Goal: Information Seeking & Learning: Learn about a topic

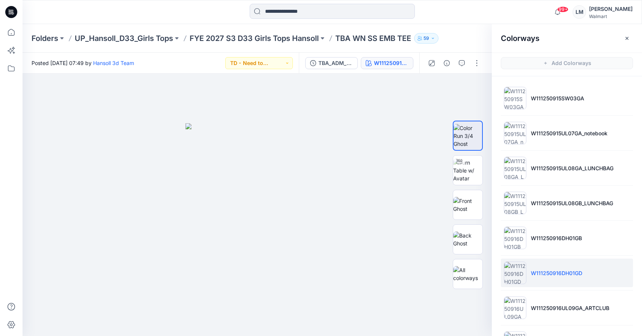
scroll to position [242, 0]
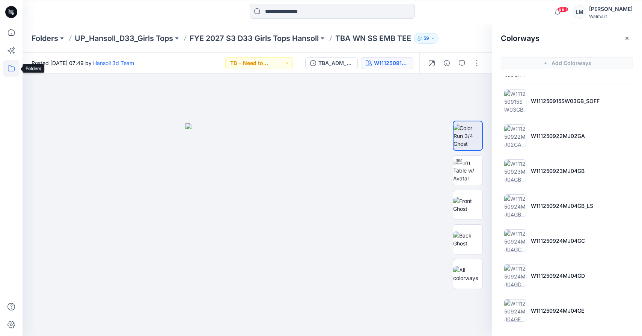
click at [16, 66] on icon at bounding box center [11, 68] width 17 height 17
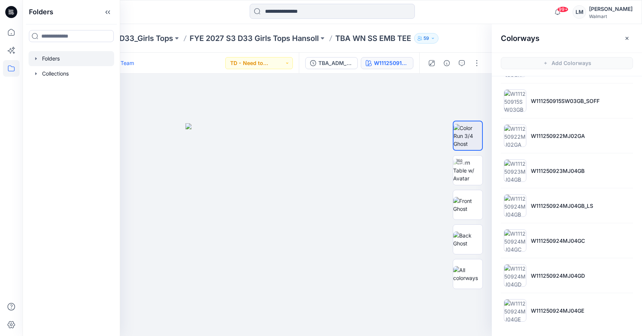
click at [81, 58] on div at bounding box center [72, 58] width 86 height 15
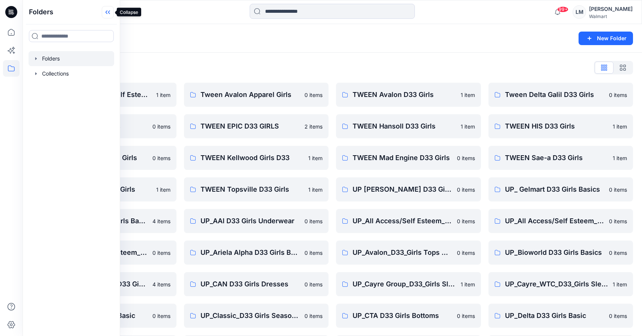
click at [109, 11] on icon at bounding box center [108, 12] width 12 height 12
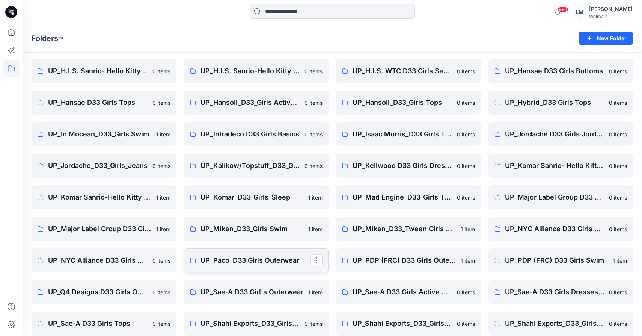
scroll to position [330, 0]
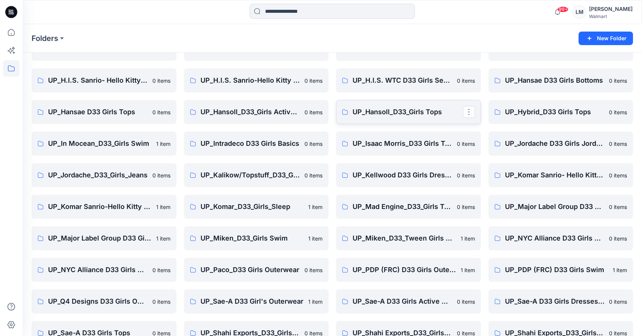
click at [392, 109] on p "UP_Hansoll_D33_Girls Tops" at bounding box center [408, 112] width 110 height 11
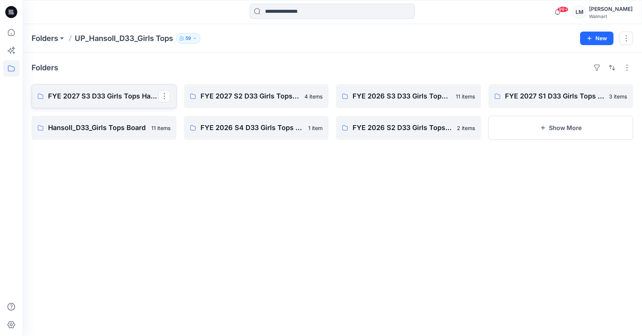
click at [128, 94] on p "FYE 2027 S3 D33 Girls Tops Hansoll" at bounding box center [103, 96] width 110 height 11
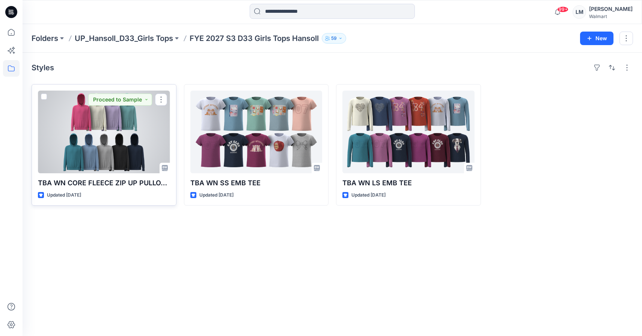
click at [134, 134] on div at bounding box center [104, 132] width 132 height 83
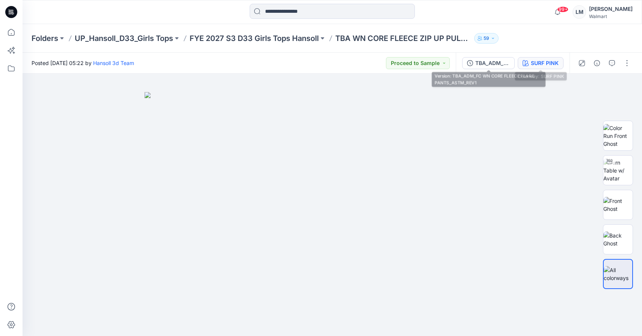
click at [537, 63] on div "SURF PINK" at bounding box center [545, 63] width 28 height 8
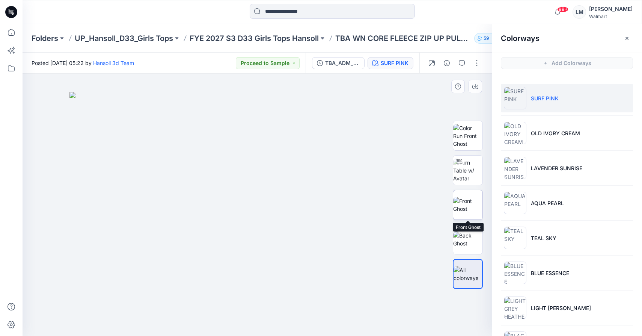
click at [468, 204] on img at bounding box center [467, 205] width 29 height 16
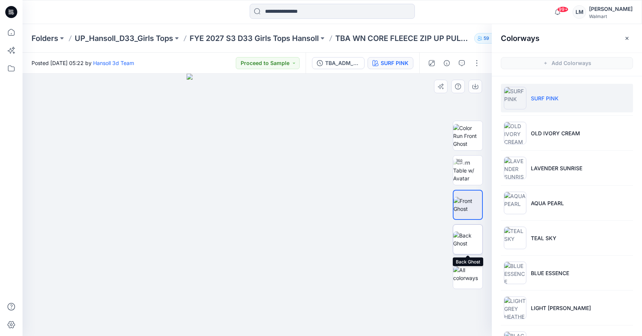
scroll to position [2, 0]
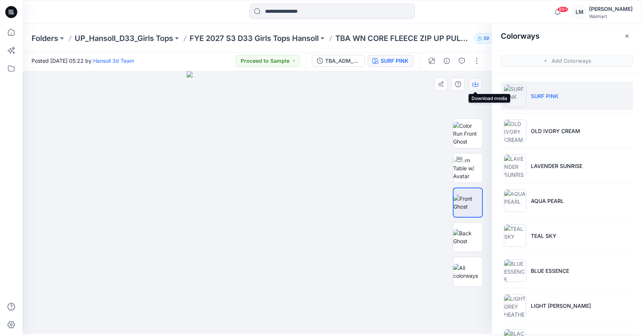
click at [479, 84] on button "button" at bounding box center [476, 84] width 14 height 14
click at [635, 127] on ul "SURF PINK OLD IVORY CREAM LAVENDER SUNRISE AQUA [PERSON_NAME] SKY BLUE ESSENCE …" at bounding box center [567, 235] width 150 height 323
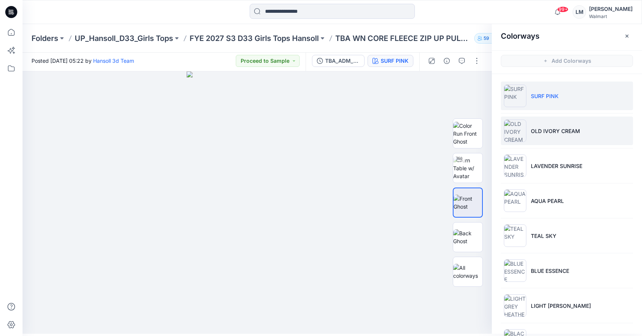
click at [587, 128] on li "OLD IVORY CREAM" at bounding box center [567, 130] width 132 height 29
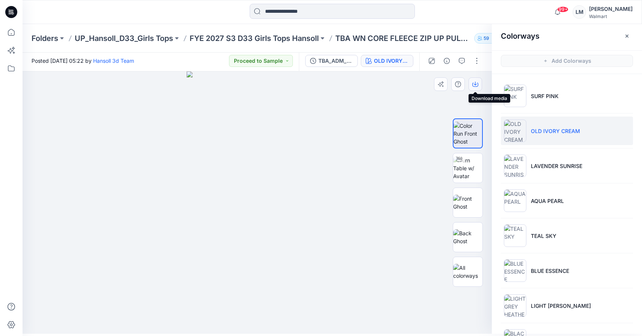
click at [477, 83] on icon "button" at bounding box center [475, 84] width 6 height 6
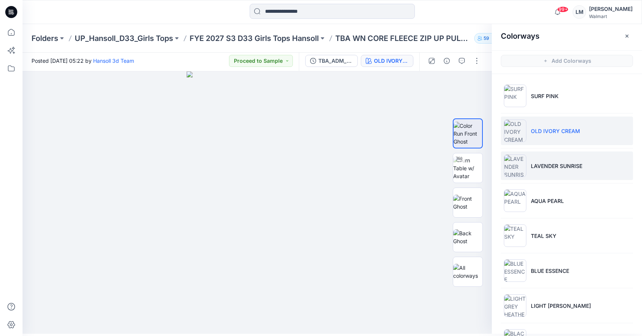
click at [537, 167] on p "LAVENDER SUNRISE" at bounding box center [556, 166] width 51 height 8
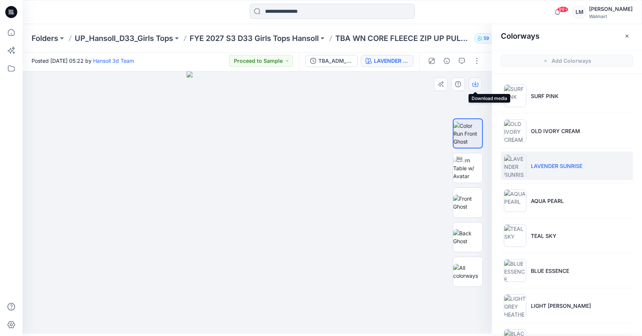
click at [473, 82] on icon "button" at bounding box center [475, 84] width 6 height 6
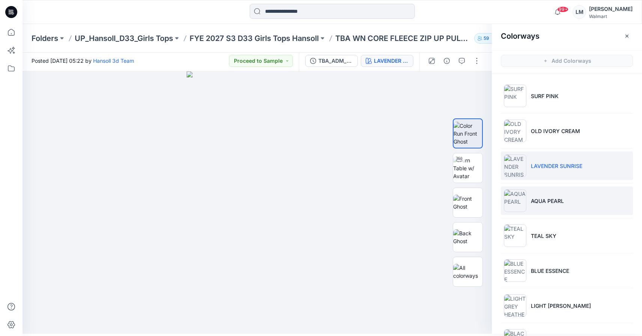
click at [531, 204] on p "AQUA PEARL" at bounding box center [547, 201] width 33 height 8
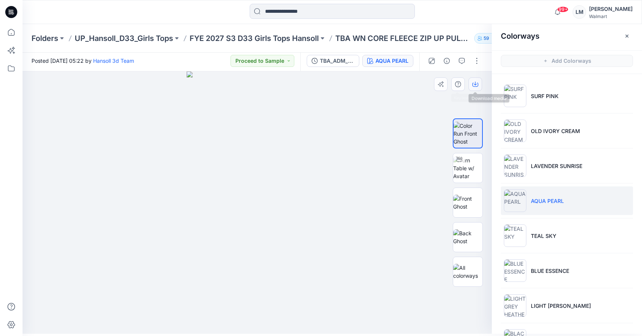
click at [474, 85] on icon "button" at bounding box center [475, 84] width 6 height 6
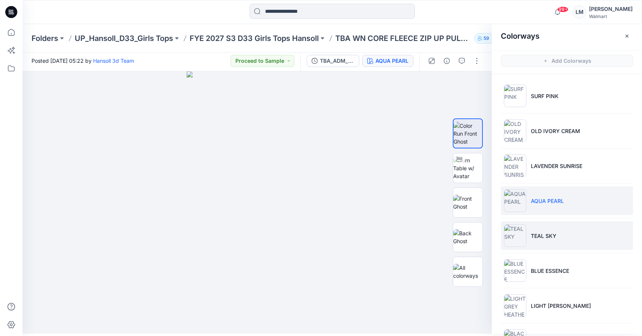
click at [529, 228] on li "TEAL SKY" at bounding box center [567, 235] width 132 height 29
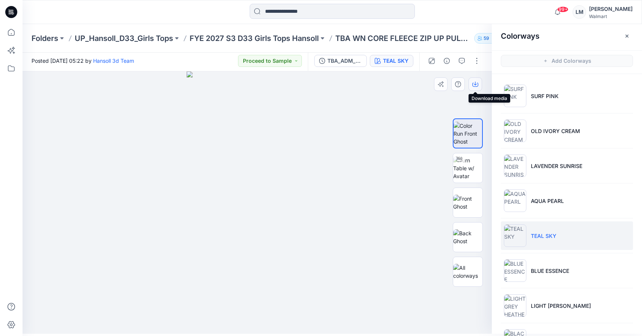
click at [472, 84] on icon "button" at bounding box center [475, 85] width 6 height 4
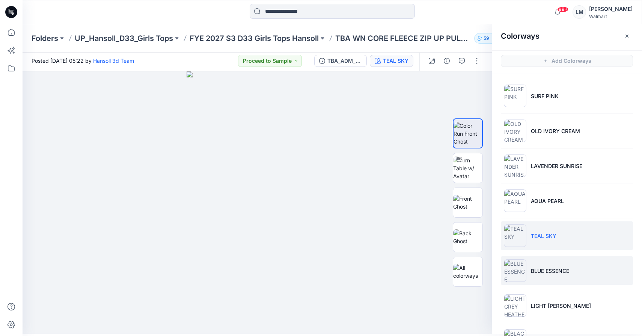
click at [525, 271] on img at bounding box center [515, 270] width 23 height 23
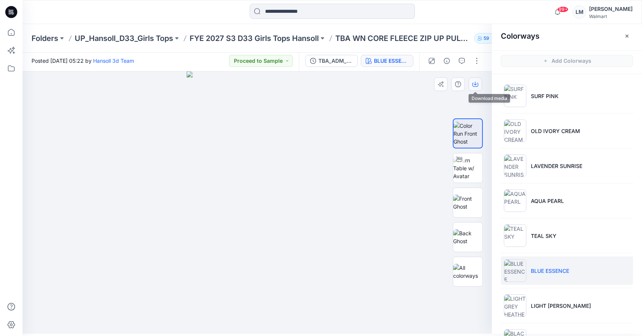
click at [478, 78] on button "button" at bounding box center [476, 84] width 14 height 14
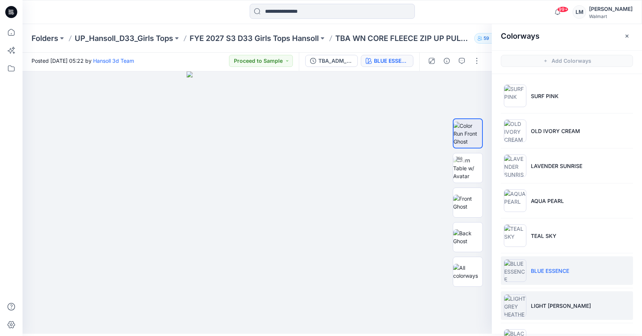
click at [543, 315] on li "LIGHT [PERSON_NAME]" at bounding box center [567, 305] width 132 height 29
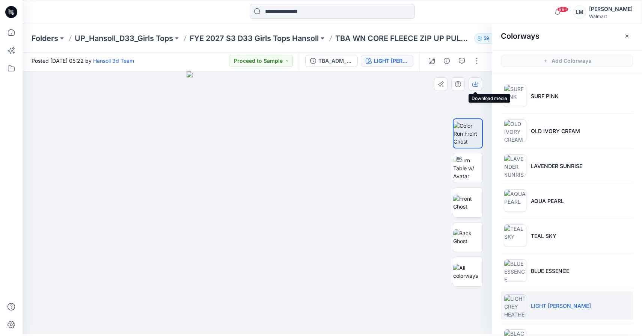
click at [475, 84] on icon "button" at bounding box center [475, 83] width 3 height 4
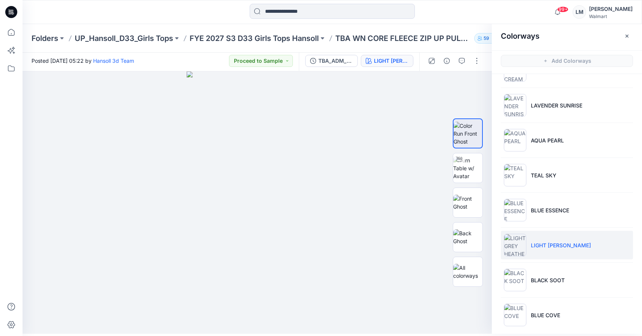
scroll to position [67, 0]
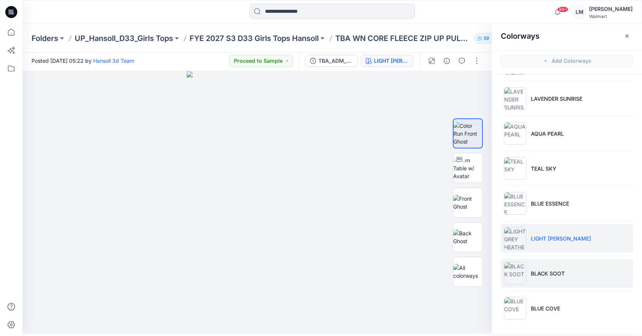
click at [561, 269] on p "BLACK SOOT" at bounding box center [548, 273] width 34 height 8
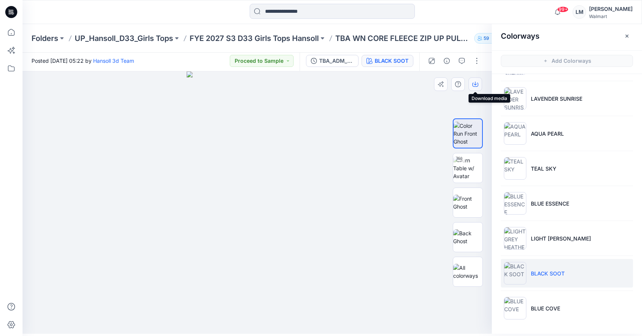
click at [474, 82] on icon "button" at bounding box center [475, 84] width 6 height 6
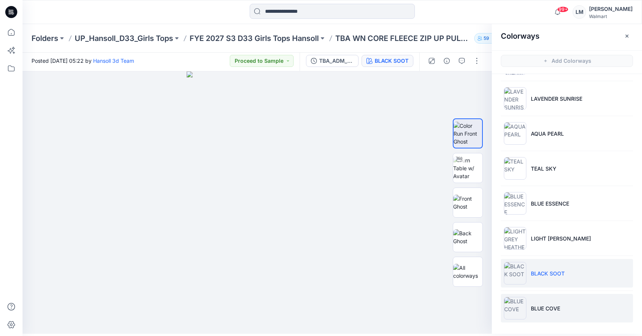
click at [555, 306] on p "BLUE COVE" at bounding box center [545, 308] width 29 height 8
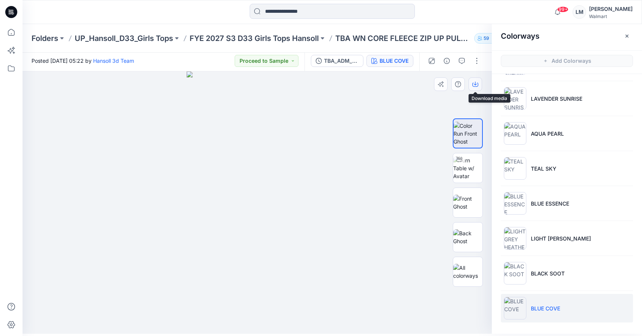
click at [473, 85] on icon "button" at bounding box center [475, 84] width 6 height 6
click at [405, 181] on div at bounding box center [257, 202] width 469 height 262
click at [625, 36] on icon "button" at bounding box center [627, 36] width 6 height 6
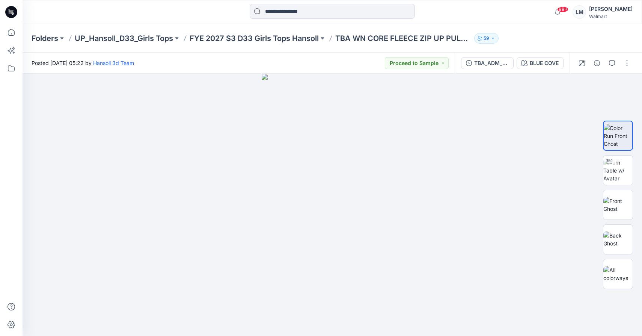
scroll to position [0, 0]
click at [13, 30] on icon at bounding box center [11, 32] width 7 height 7
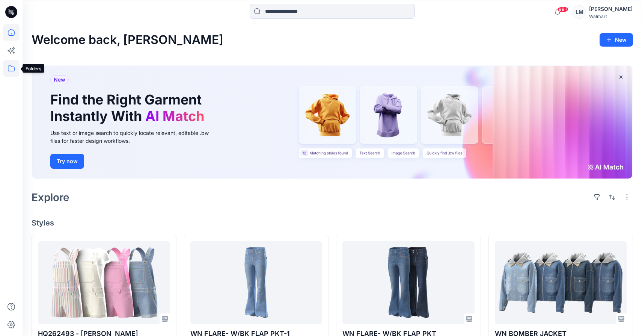
click at [11, 67] on icon at bounding box center [11, 68] width 17 height 17
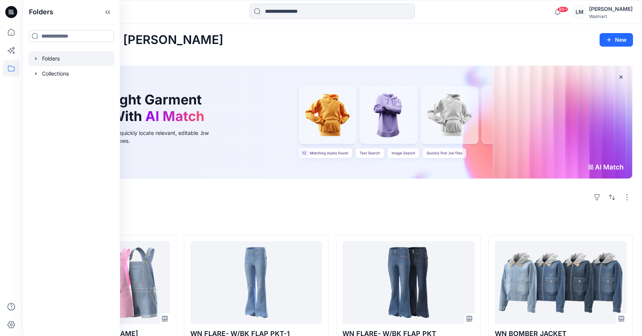
click at [49, 62] on div at bounding box center [72, 58] width 86 height 15
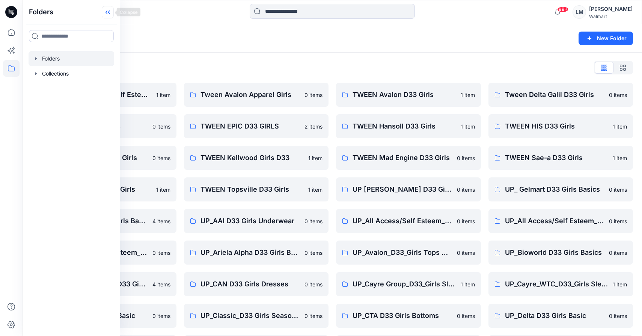
click at [110, 13] on icon at bounding box center [108, 12] width 12 height 12
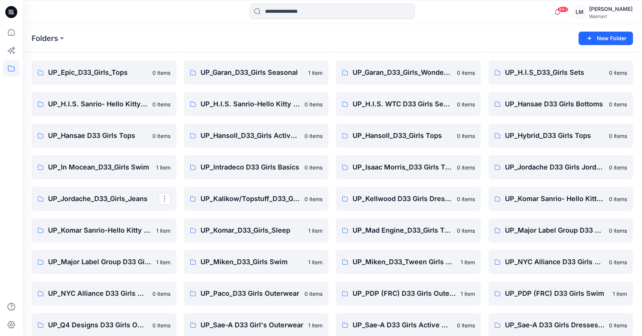
scroll to position [302, 0]
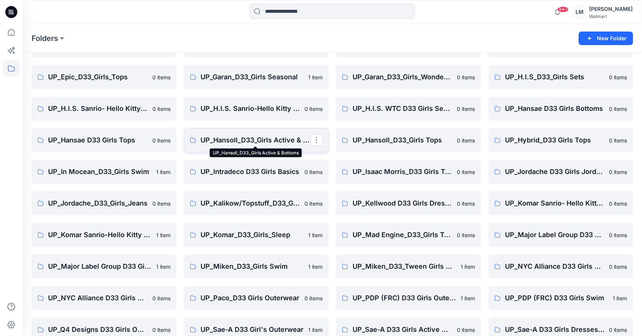
click at [231, 139] on p "UP_Hansoll_D33_Girls Active & Bottoms" at bounding box center [256, 140] width 110 height 11
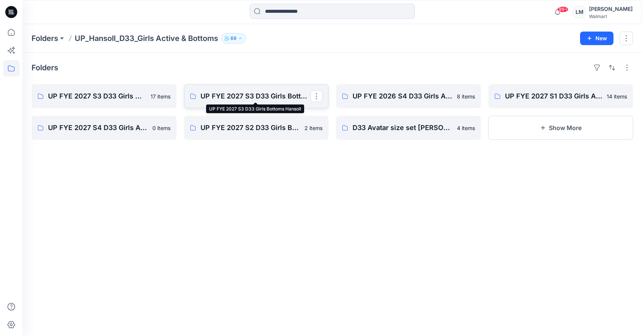
click at [237, 98] on p "UP FYE 2027 S3 D33 Girls Bottoms Hansoll" at bounding box center [256, 96] width 110 height 11
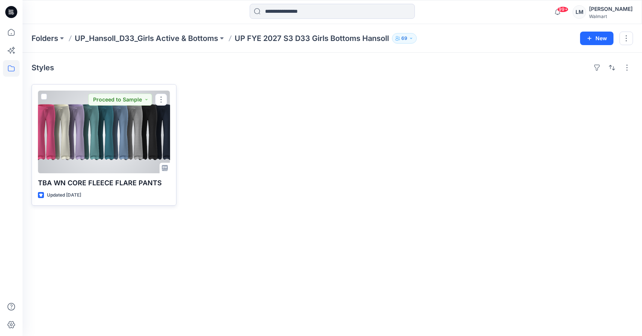
click at [117, 148] on div at bounding box center [104, 132] width 132 height 83
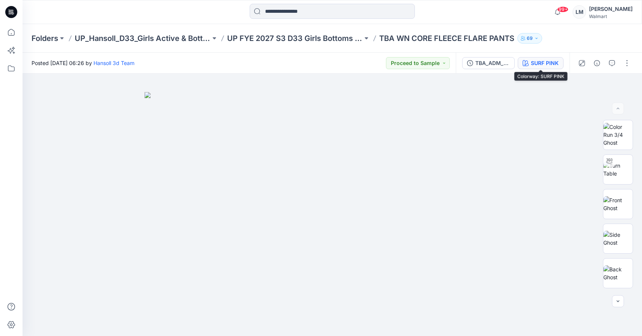
click at [536, 60] on div "SURF PINK" at bounding box center [545, 63] width 28 height 8
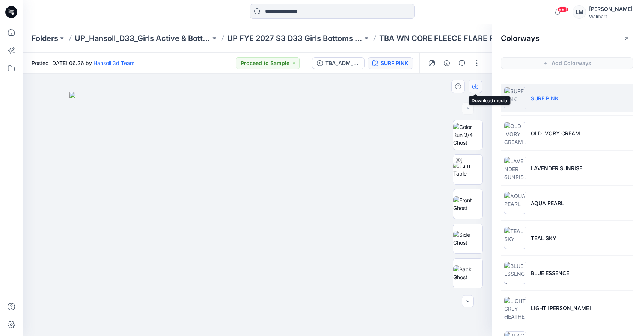
click at [475, 86] on icon "button" at bounding box center [475, 86] width 6 height 6
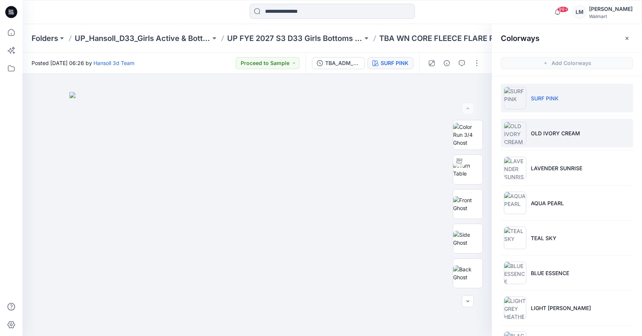
click at [620, 131] on li "OLD IVORY CREAM" at bounding box center [567, 133] width 132 height 29
click at [535, 91] on li "SURF PINK" at bounding box center [567, 98] width 132 height 29
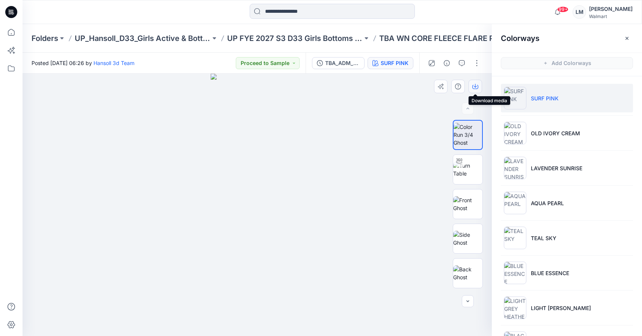
click at [477, 87] on icon "button" at bounding box center [475, 86] width 6 height 6
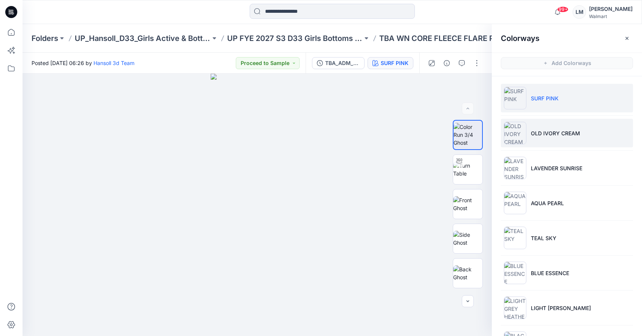
click at [541, 133] on p "OLD IVORY CREAM" at bounding box center [555, 133] width 49 height 8
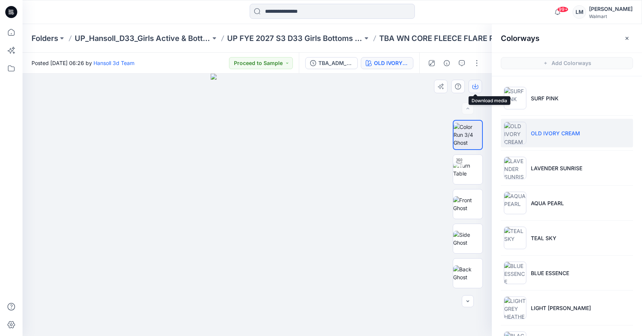
click at [475, 84] on icon "button" at bounding box center [475, 86] width 6 height 6
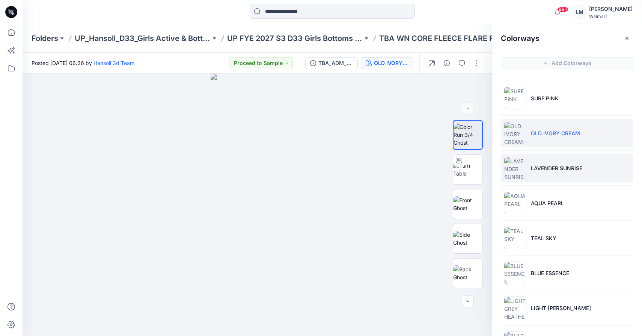
click at [544, 170] on p "LAVENDER SUNRISE" at bounding box center [556, 168] width 51 height 8
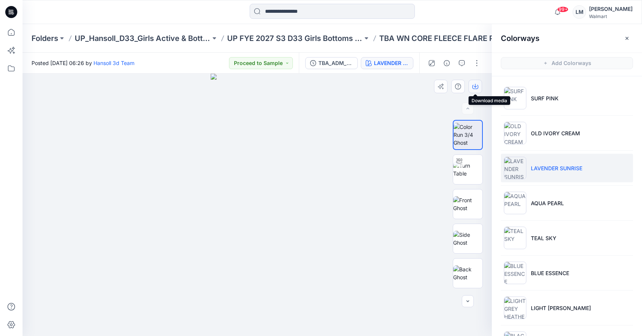
click at [475, 87] on icon "button" at bounding box center [475, 86] width 3 height 4
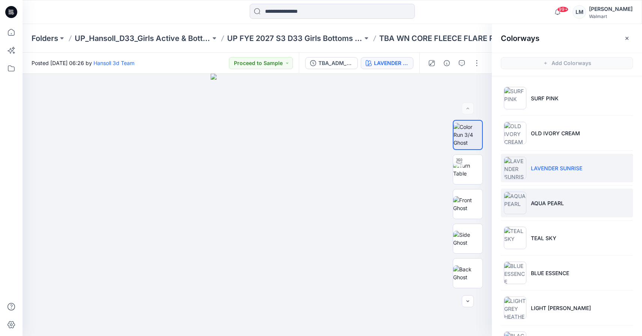
click at [561, 204] on p "AQUA PEARL" at bounding box center [547, 203] width 33 height 8
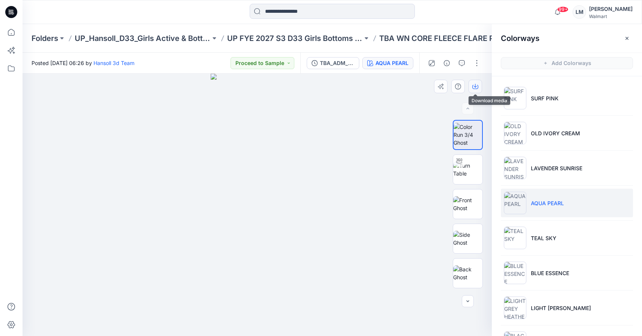
click at [476, 87] on icon "button" at bounding box center [475, 86] width 6 height 6
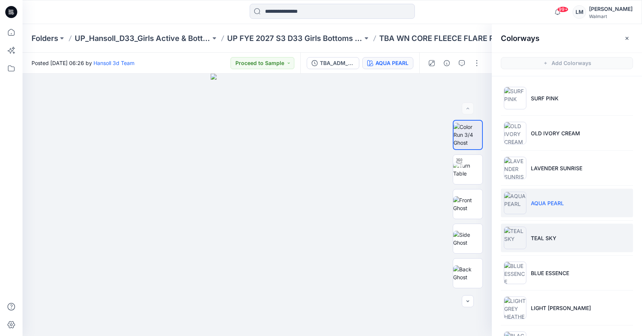
click at [588, 237] on li "TEAL SKY" at bounding box center [567, 237] width 132 height 29
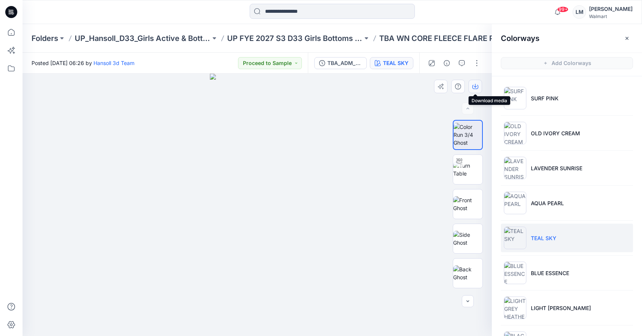
click at [474, 84] on icon "button" at bounding box center [475, 86] width 6 height 6
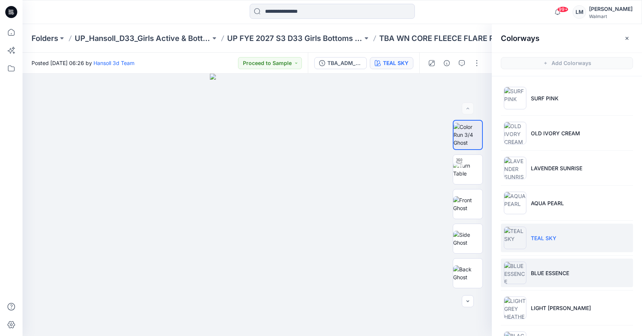
click at [547, 274] on p "BLUE ESSENCE" at bounding box center [550, 273] width 38 height 8
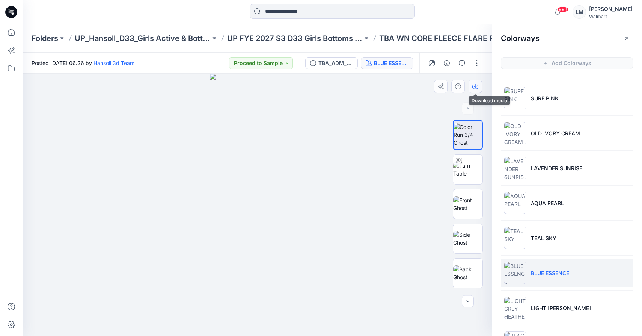
click at [476, 87] on icon "button" at bounding box center [475, 86] width 6 height 6
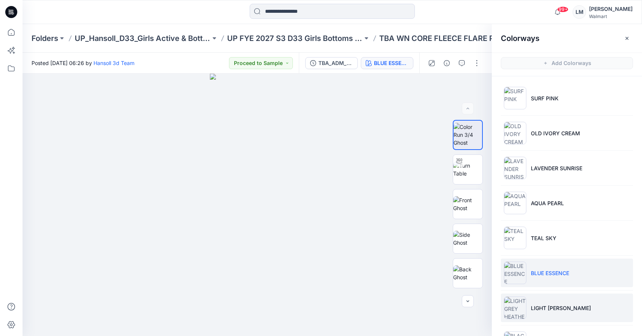
click at [557, 309] on p "LIGHT [PERSON_NAME]" at bounding box center [561, 308] width 60 height 8
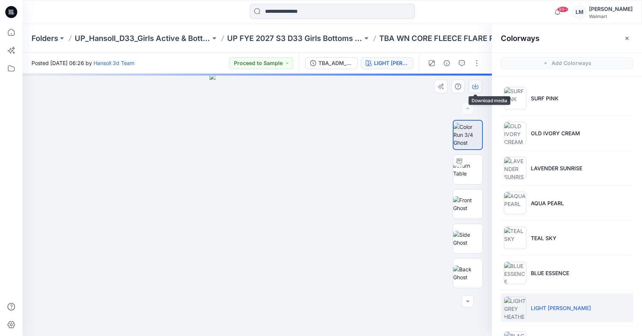
click at [475, 85] on icon "button" at bounding box center [475, 86] width 3 height 4
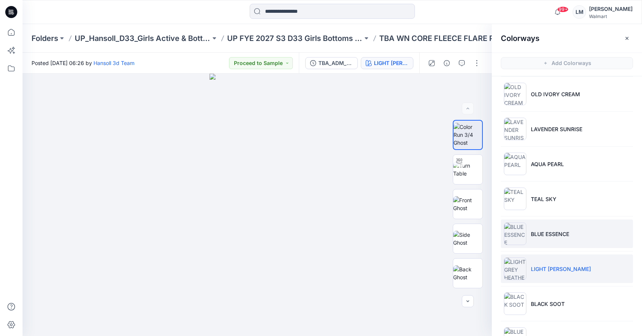
scroll to position [67, 0]
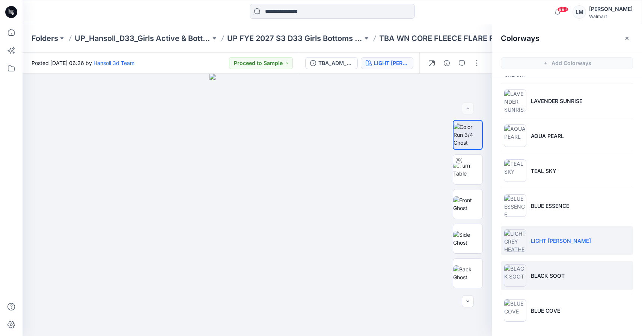
click at [537, 281] on li "BLACK SOOT" at bounding box center [567, 275] width 132 height 29
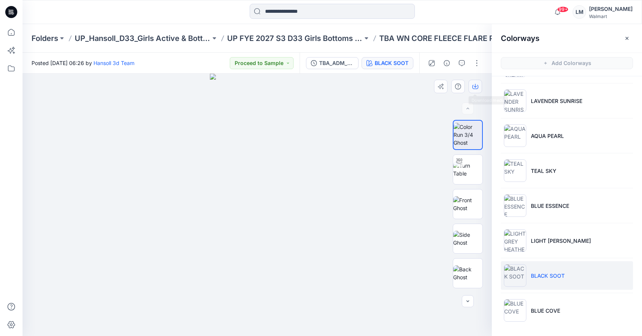
click at [476, 86] on icon "button" at bounding box center [475, 86] width 3 height 4
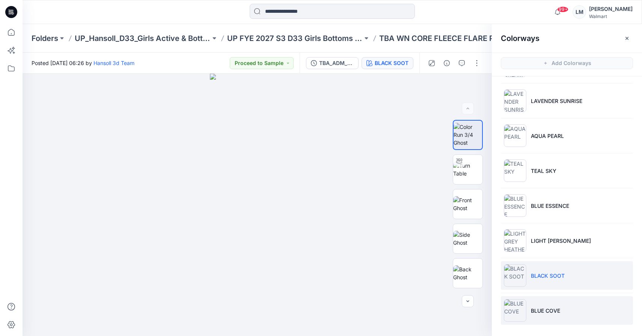
click at [554, 315] on li "BLUE COVE" at bounding box center [567, 310] width 132 height 29
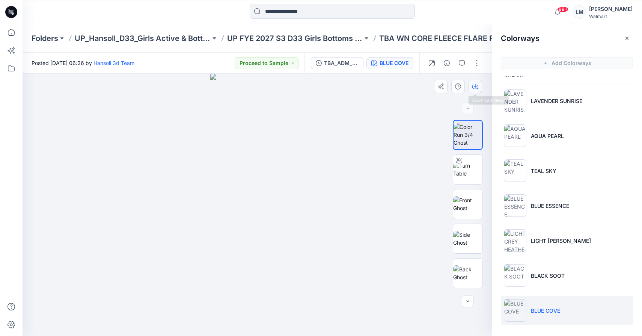
click at [477, 85] on icon "button" at bounding box center [475, 86] width 6 height 6
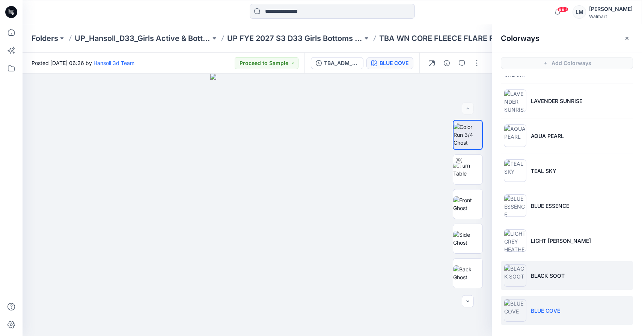
scroll to position [2, 0]
